Goal: Information Seeking & Learning: Learn about a topic

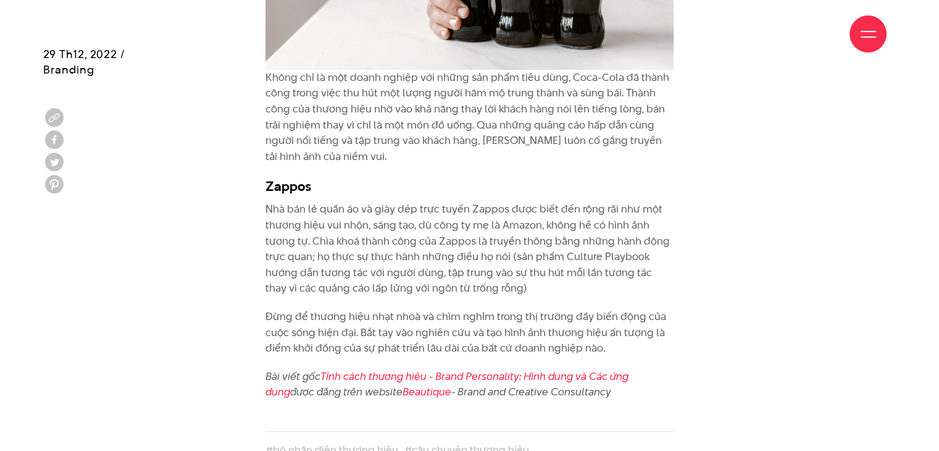
scroll to position [5238, 0]
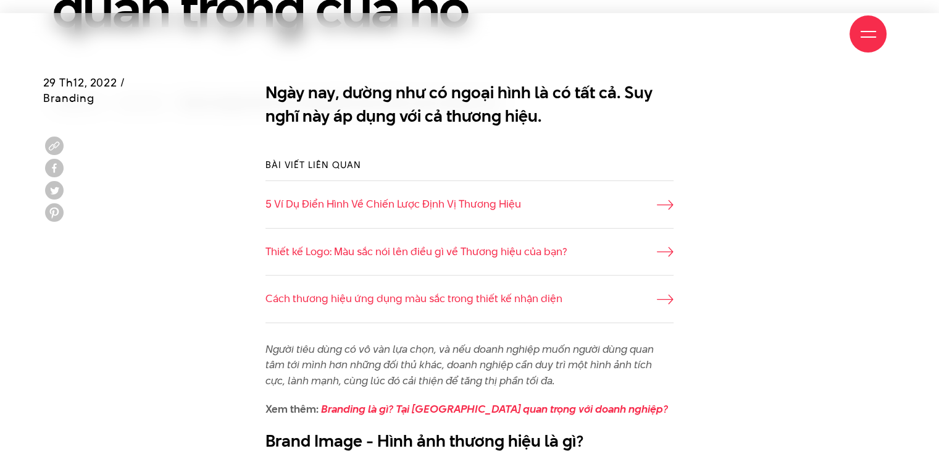
scroll to position [377, 0]
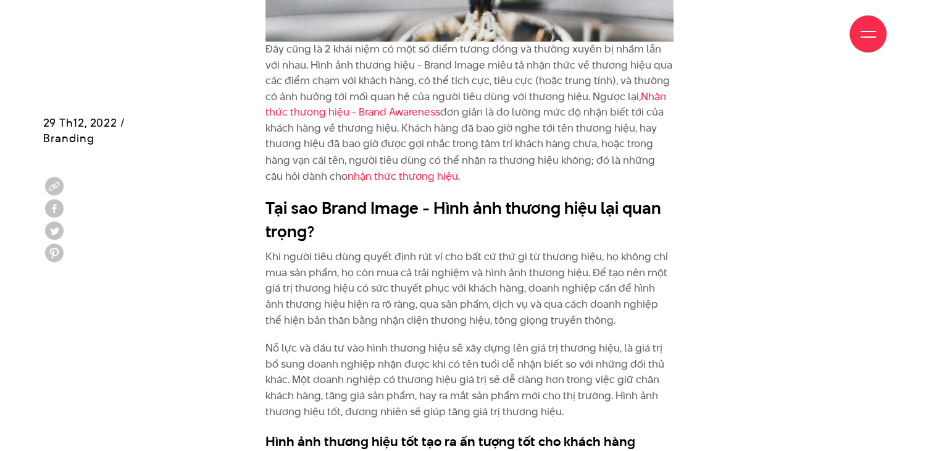
scroll to position [2268, 0]
